Goal: Information Seeking & Learning: Learn about a topic

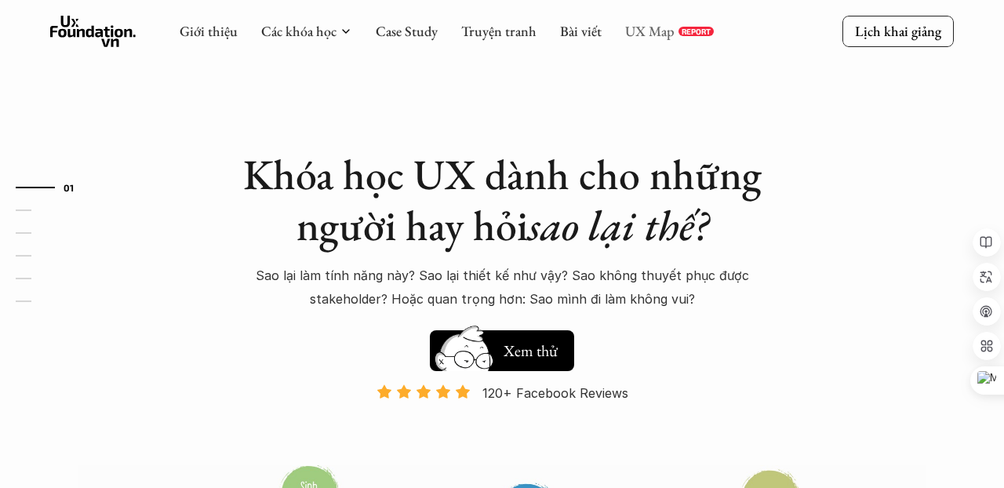
click at [650, 34] on link "UX Map" at bounding box center [649, 31] width 49 height 18
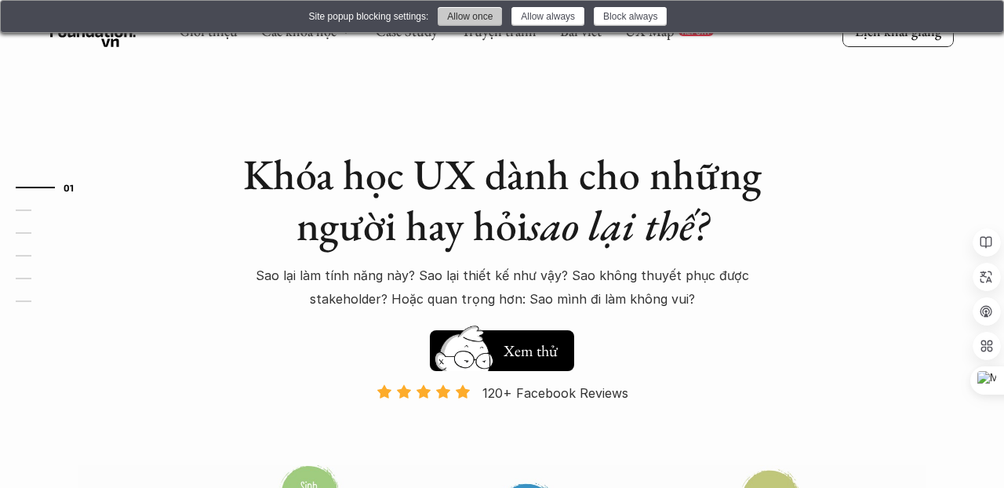
click at [476, 17] on button "Allow once" at bounding box center [470, 16] width 64 height 19
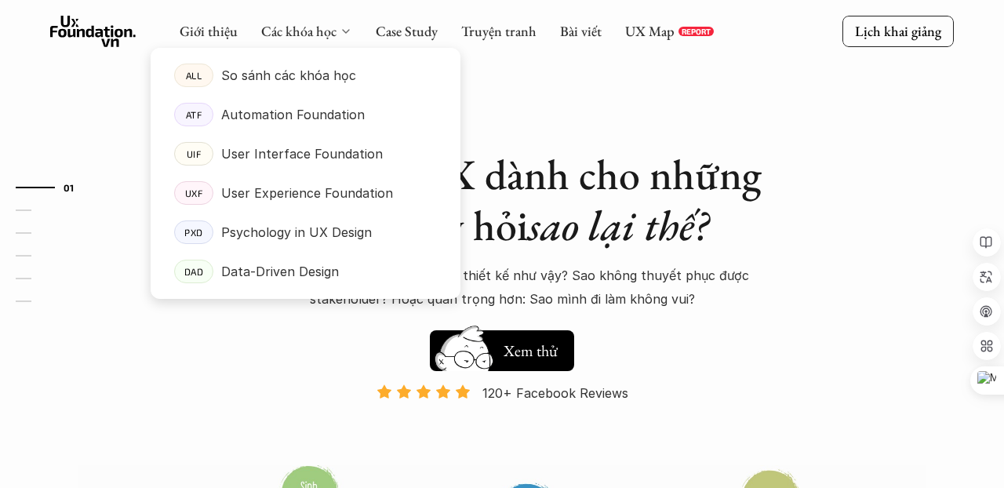
click at [343, 31] on polyline at bounding box center [346, 31] width 6 height 3
click at [355, 193] on p "User Experience Foundation" at bounding box center [307, 193] width 172 height 24
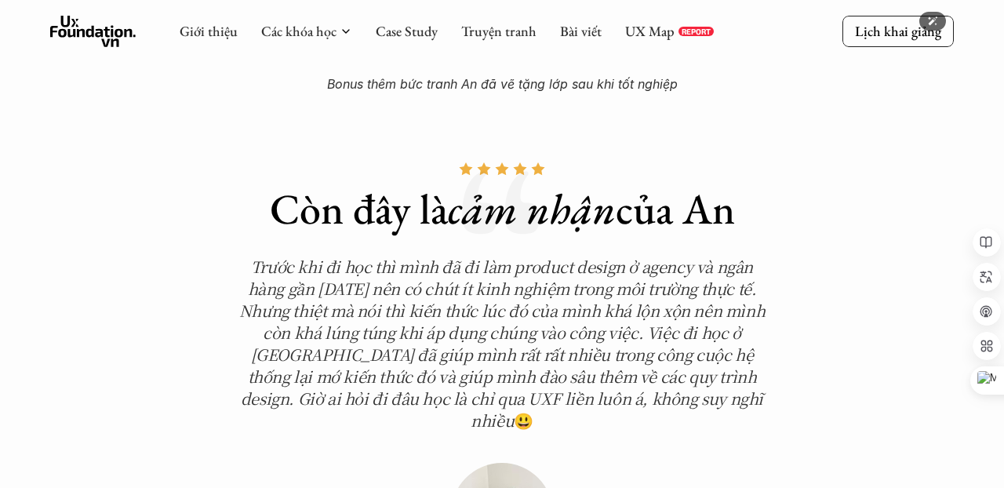
scroll to position [5214, 0]
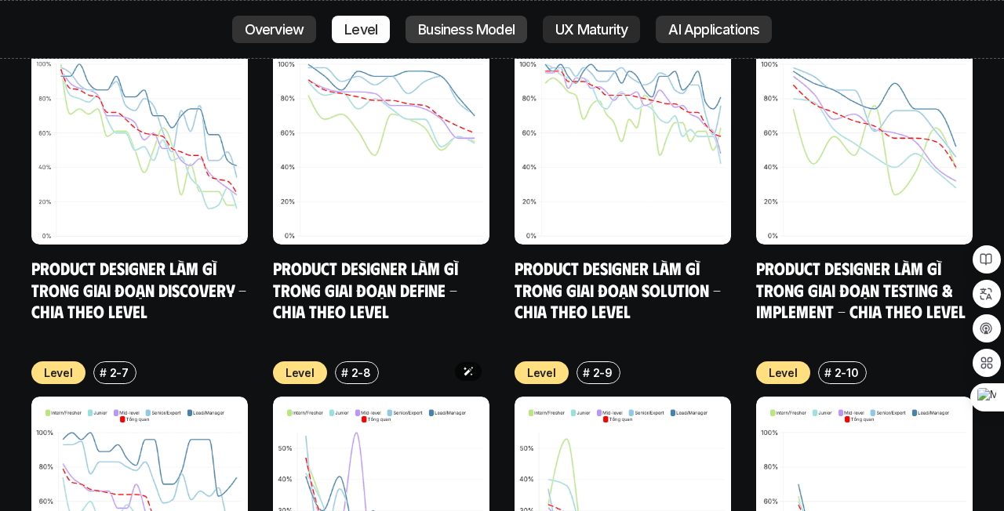
scroll to position [6367, 0]
